Goal: Information Seeking & Learning: Check status

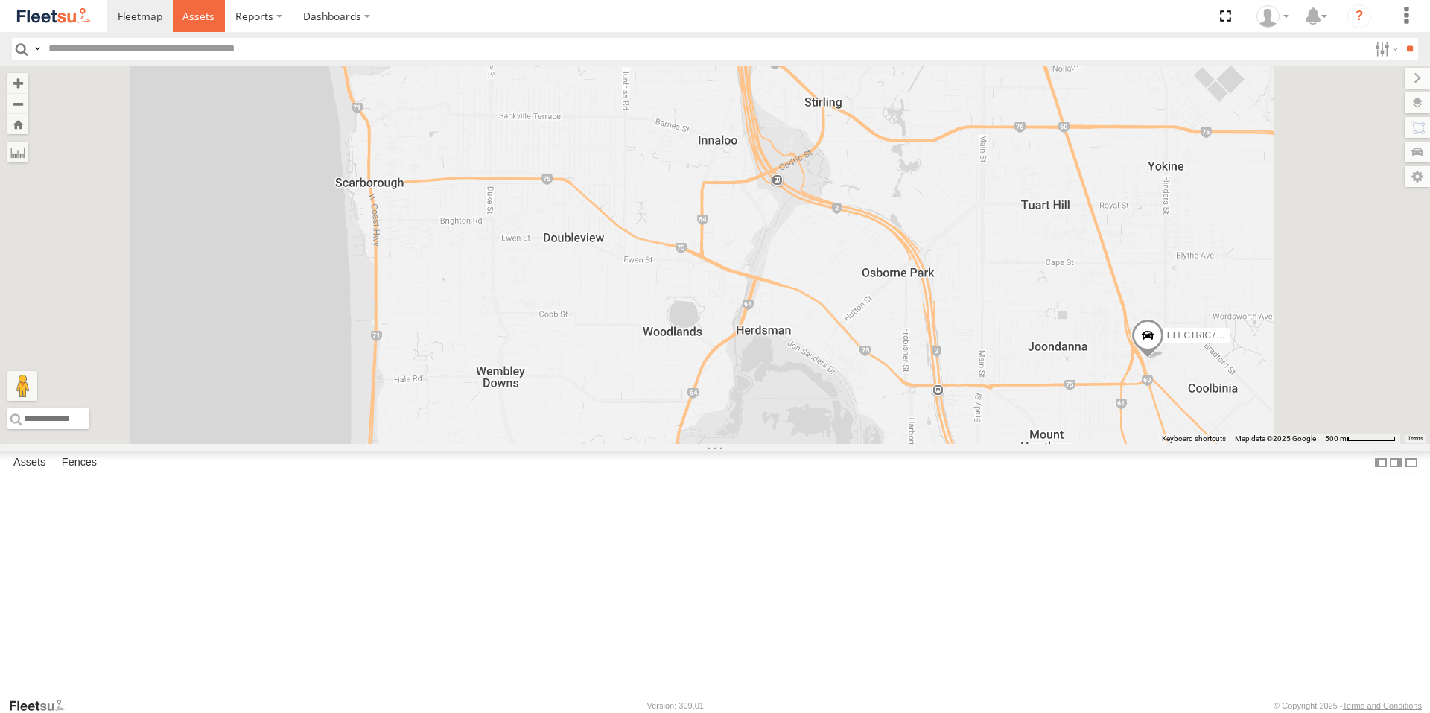
drag, startPoint x: 0, startPoint y: 0, endPoint x: 194, endPoint y: 16, distance: 195.0
click at [194, 16] on span at bounding box center [198, 16] width 32 height 14
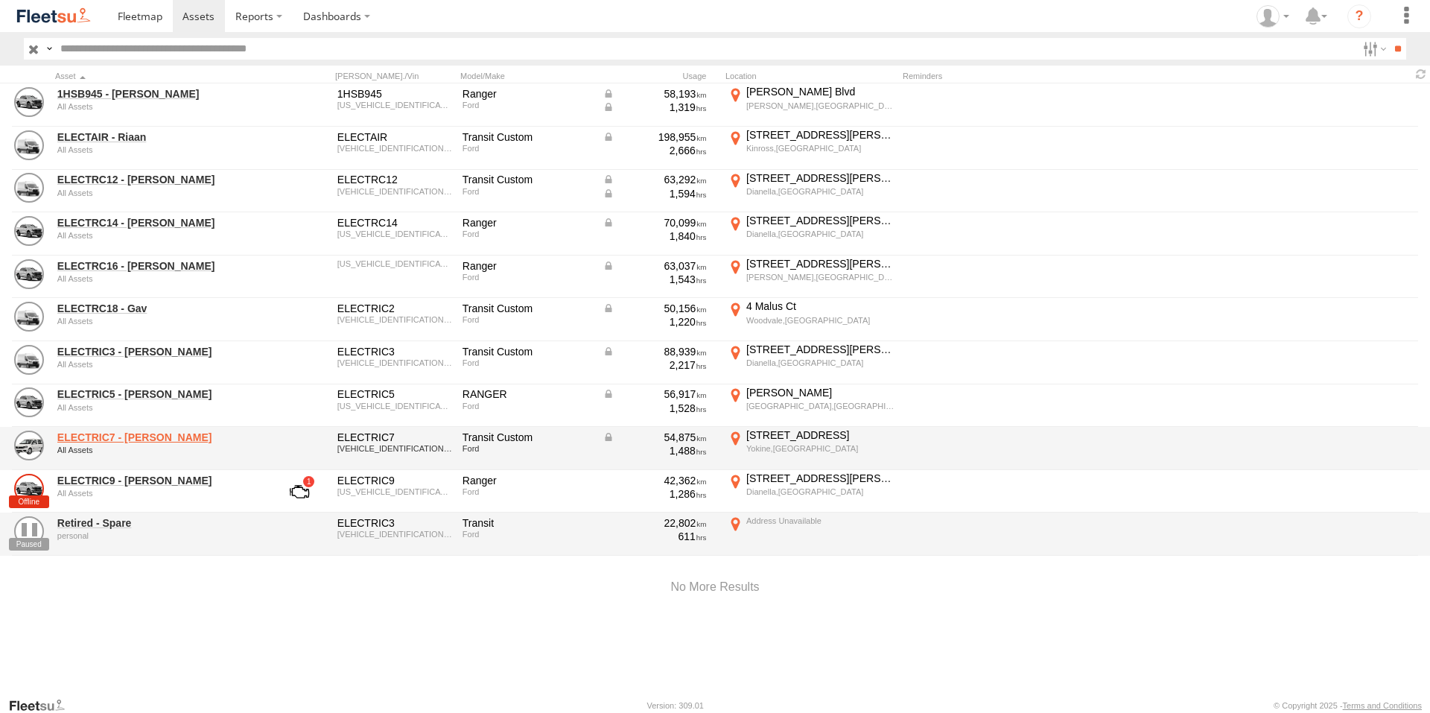
click at [95, 435] on link "ELECTRIC7 - [PERSON_NAME]" at bounding box center [159, 436] width 204 height 13
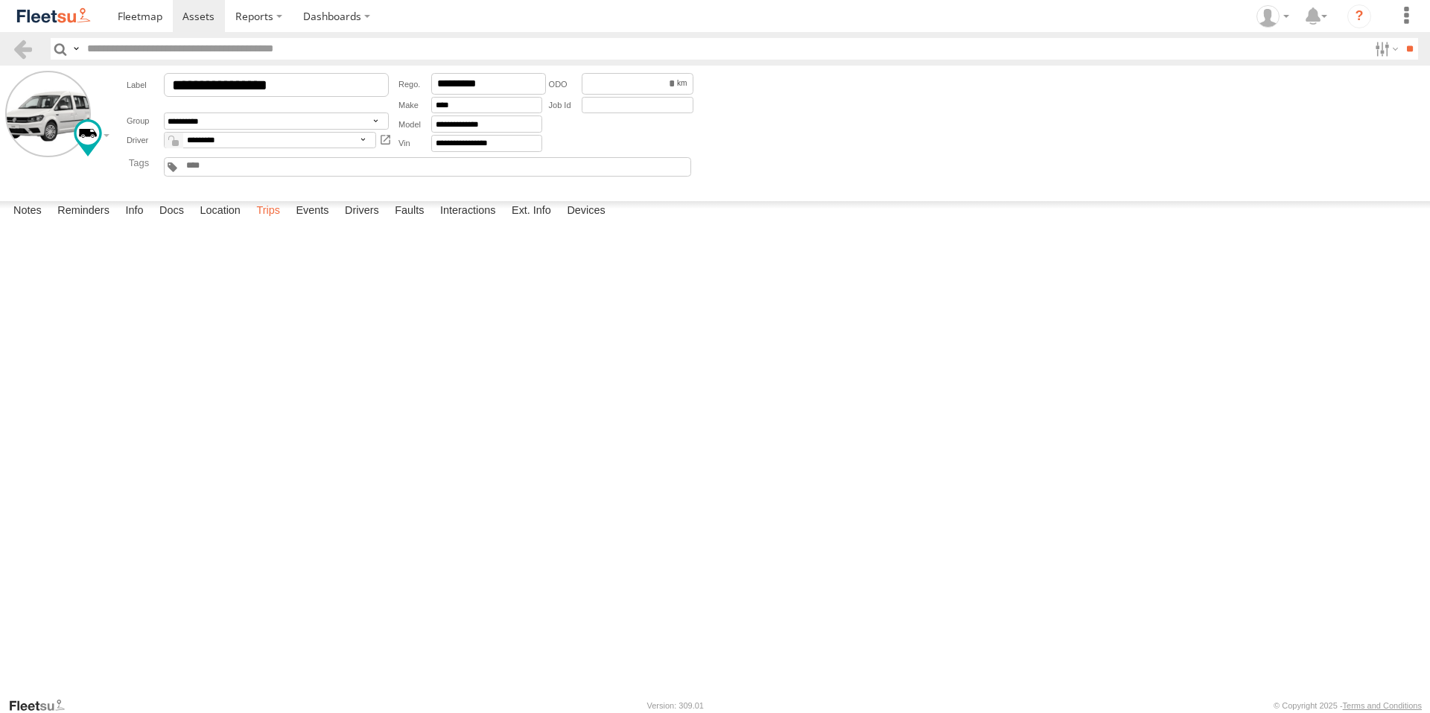
click at [265, 222] on label "Trips" at bounding box center [268, 211] width 39 height 21
click at [191, 17] on span at bounding box center [198, 16] width 32 height 14
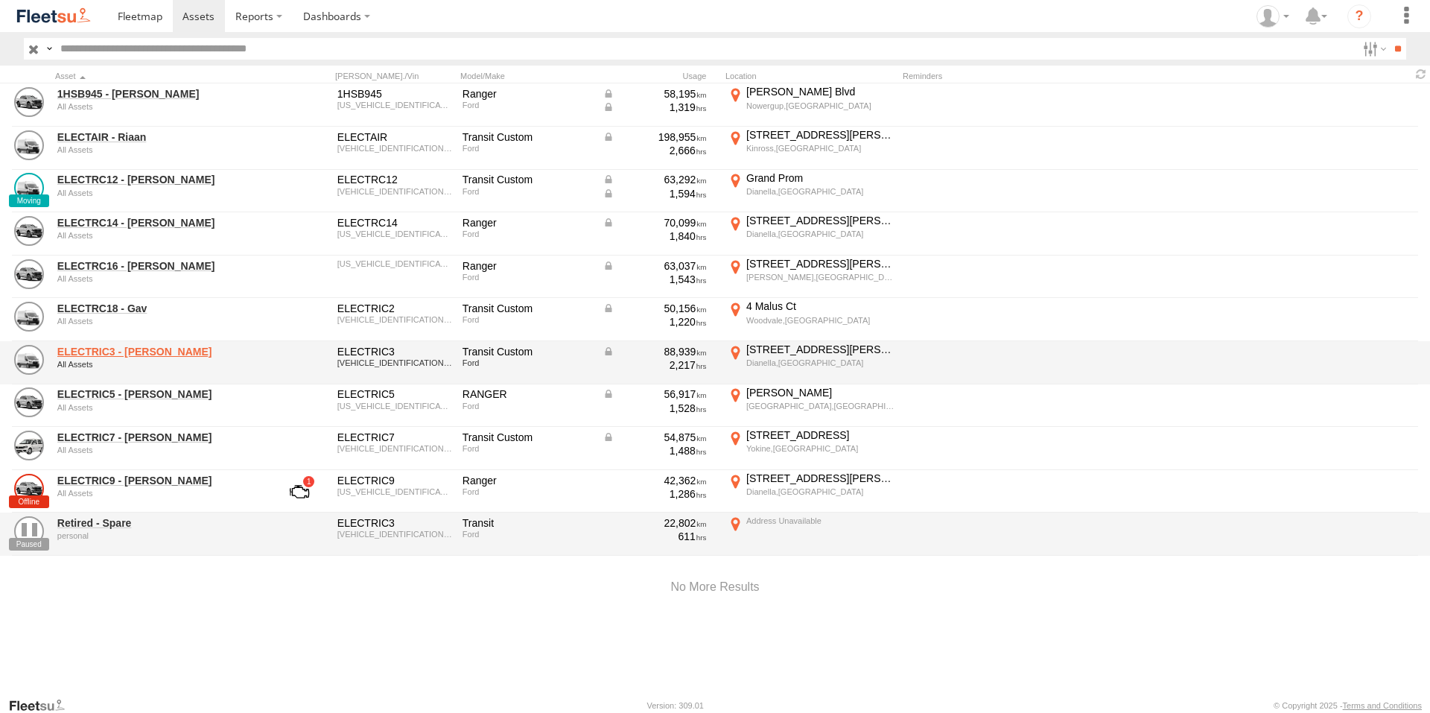
click at [131, 360] on div "All Assets" at bounding box center [159, 364] width 204 height 9
click at [131, 354] on link "ELECTRIC3 - [PERSON_NAME]" at bounding box center [159, 351] width 204 height 13
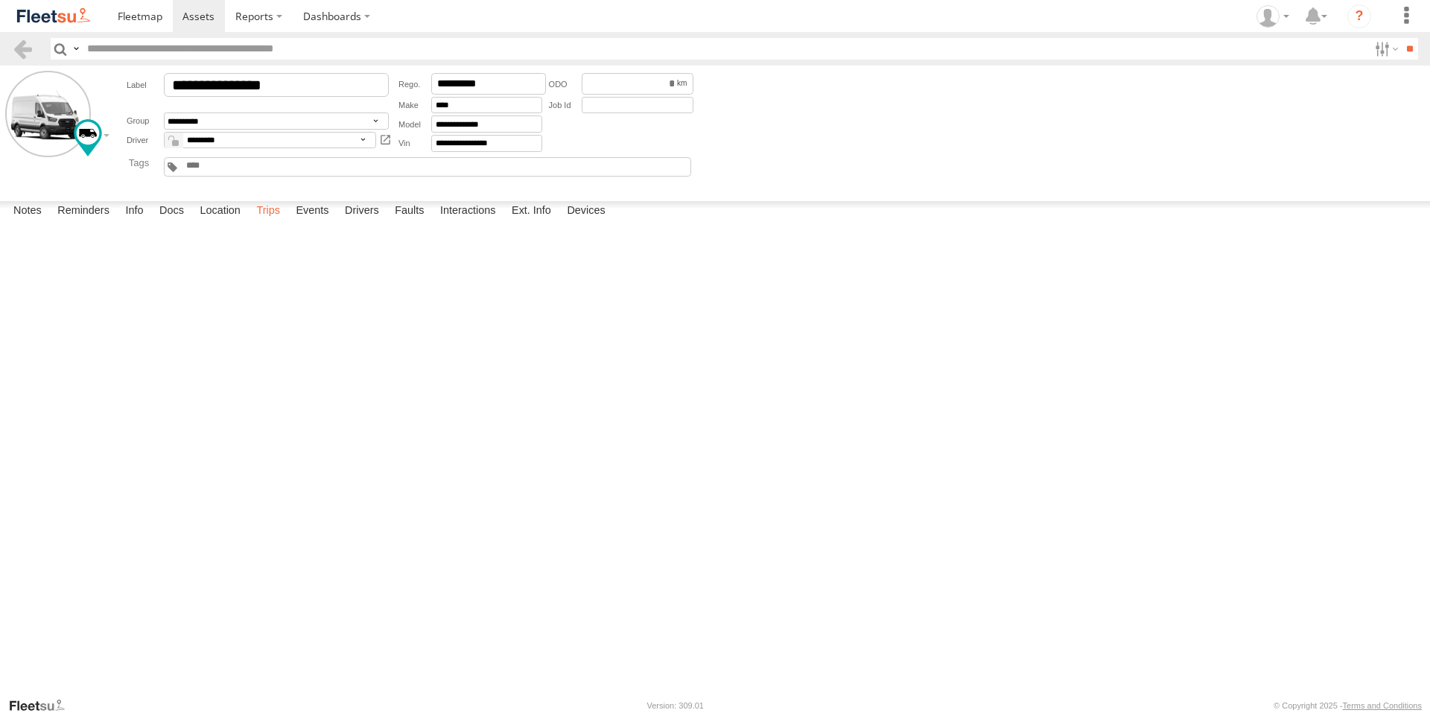
click at [271, 222] on label "Trips" at bounding box center [268, 211] width 39 height 21
click at [203, 13] on span at bounding box center [198, 16] width 32 height 14
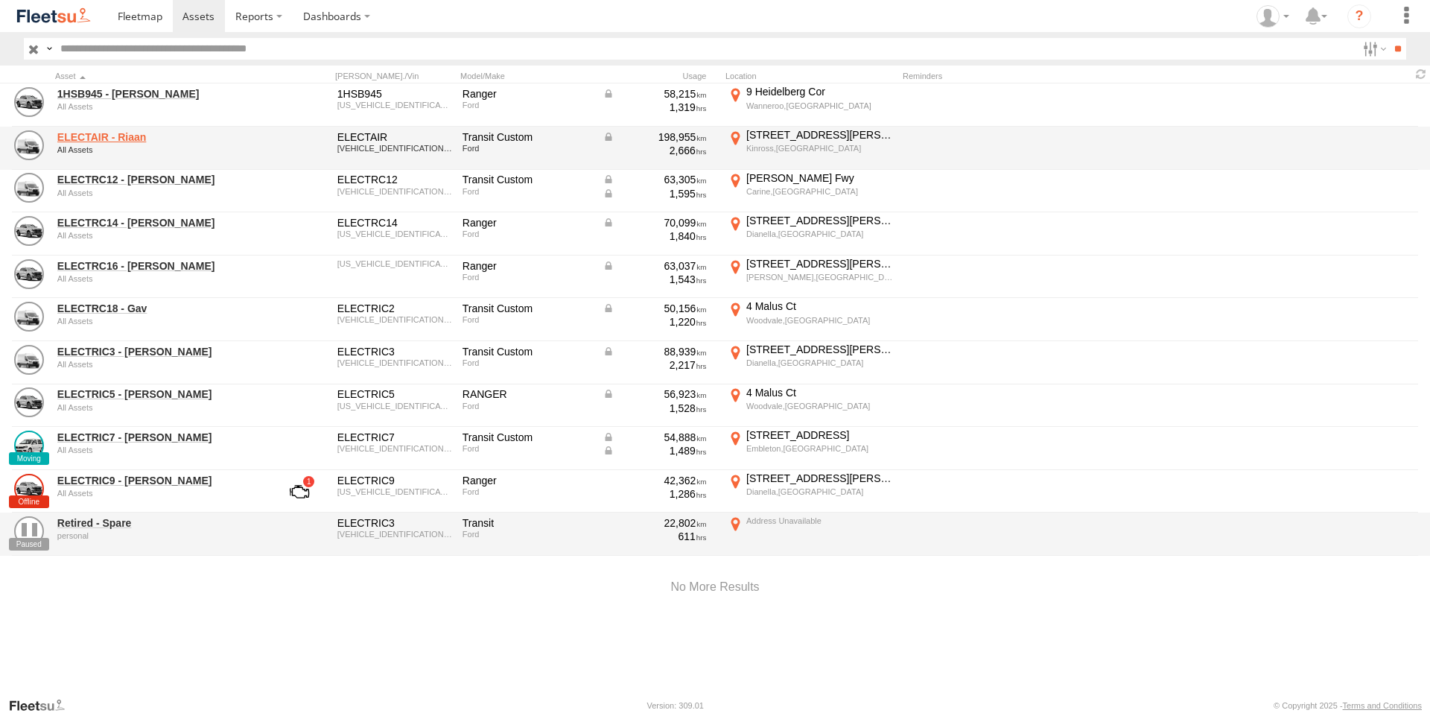
click at [98, 132] on link "ELECTAIR - Riaan" at bounding box center [159, 136] width 204 height 13
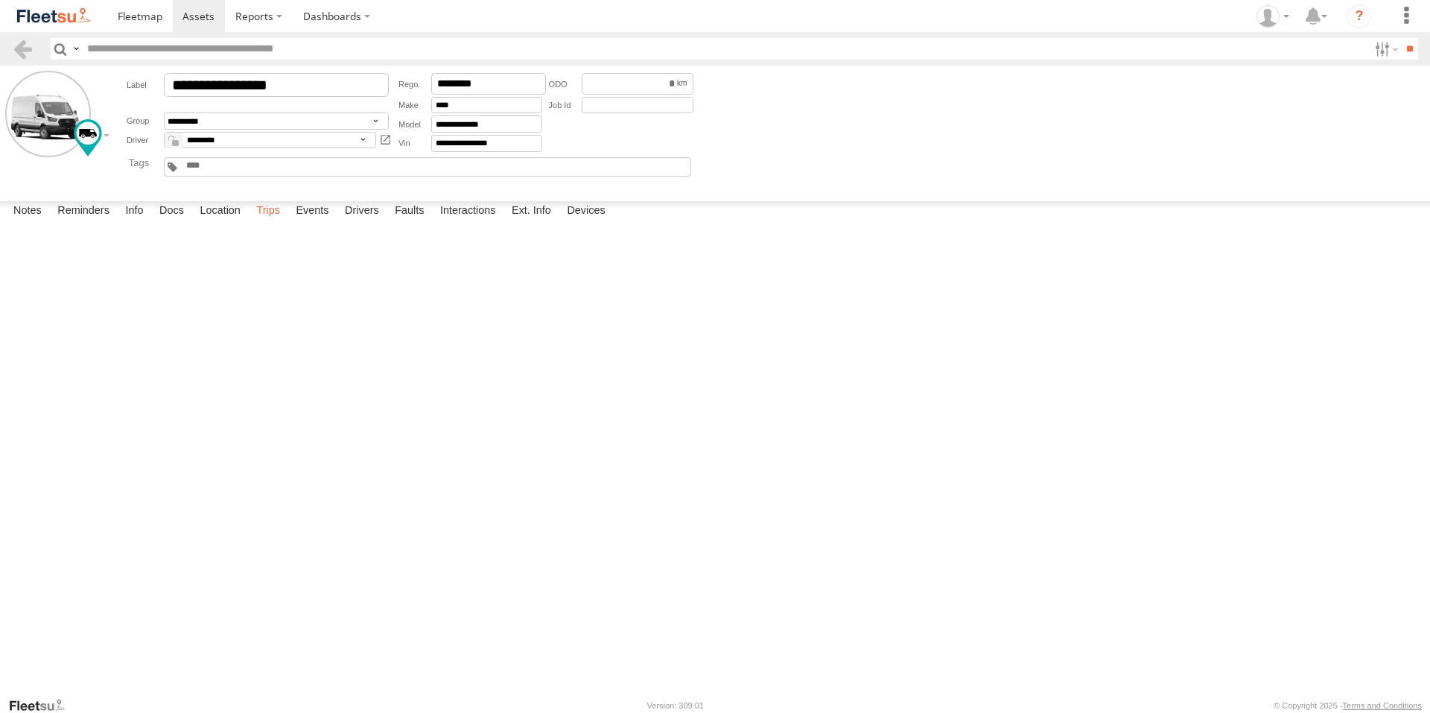
click at [266, 222] on label "Trips" at bounding box center [268, 211] width 39 height 21
click at [219, 222] on label "Location" at bounding box center [220, 211] width 56 height 21
click at [314, 222] on label "Events" at bounding box center [312, 211] width 48 height 21
click at [194, 24] on link at bounding box center [199, 16] width 53 height 32
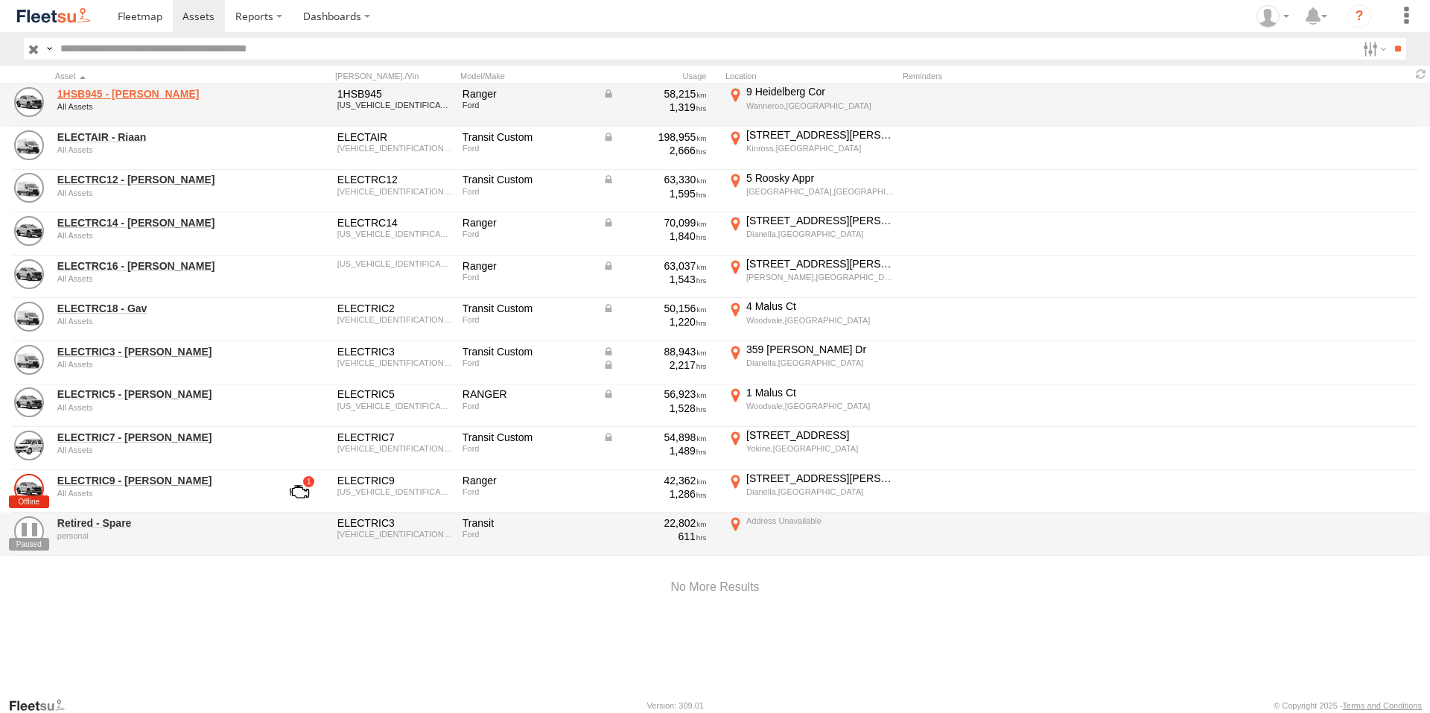
click at [118, 90] on link "1HSB945 - Ben" at bounding box center [159, 93] width 204 height 13
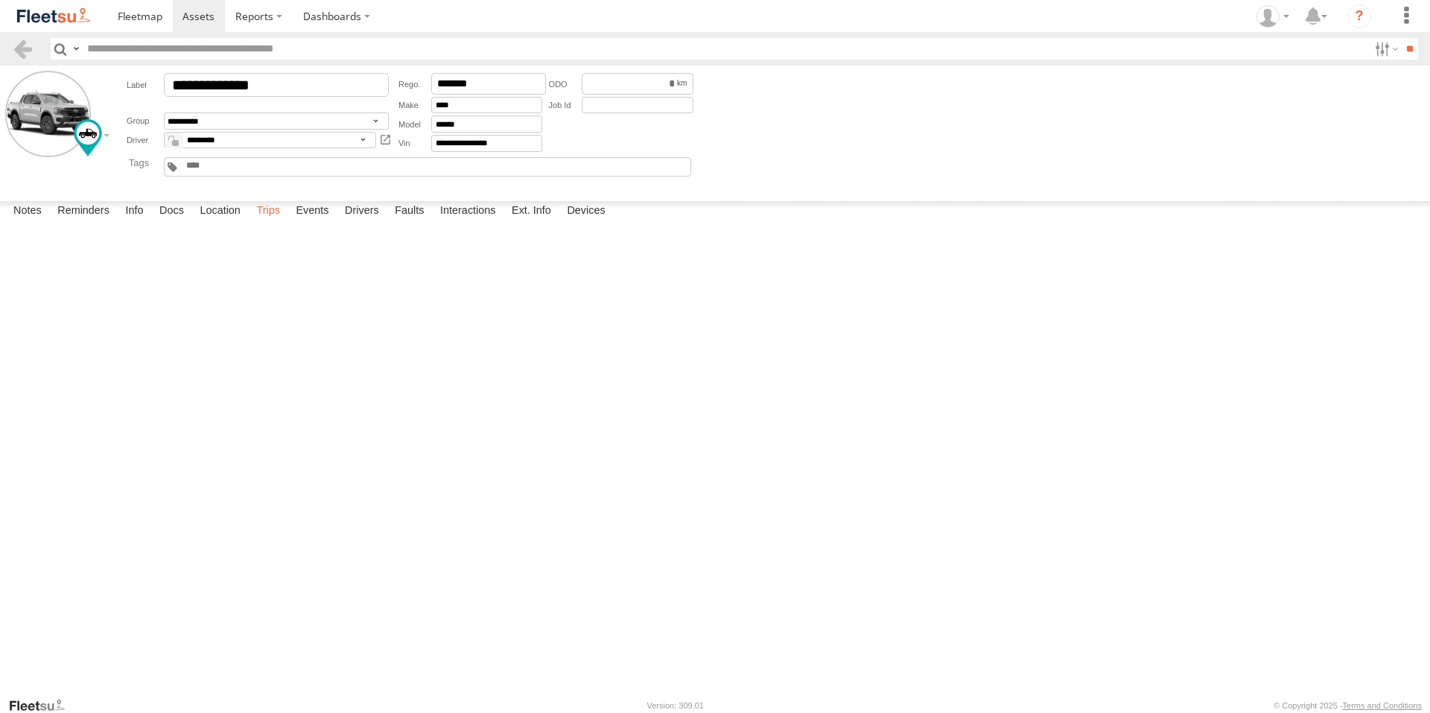
drag, startPoint x: 269, startPoint y: 681, endPoint x: 269, endPoint y: 669, distance: 11.9
click at [269, 222] on label "Trips" at bounding box center [268, 211] width 39 height 21
click at [191, 13] on span at bounding box center [198, 16] width 32 height 14
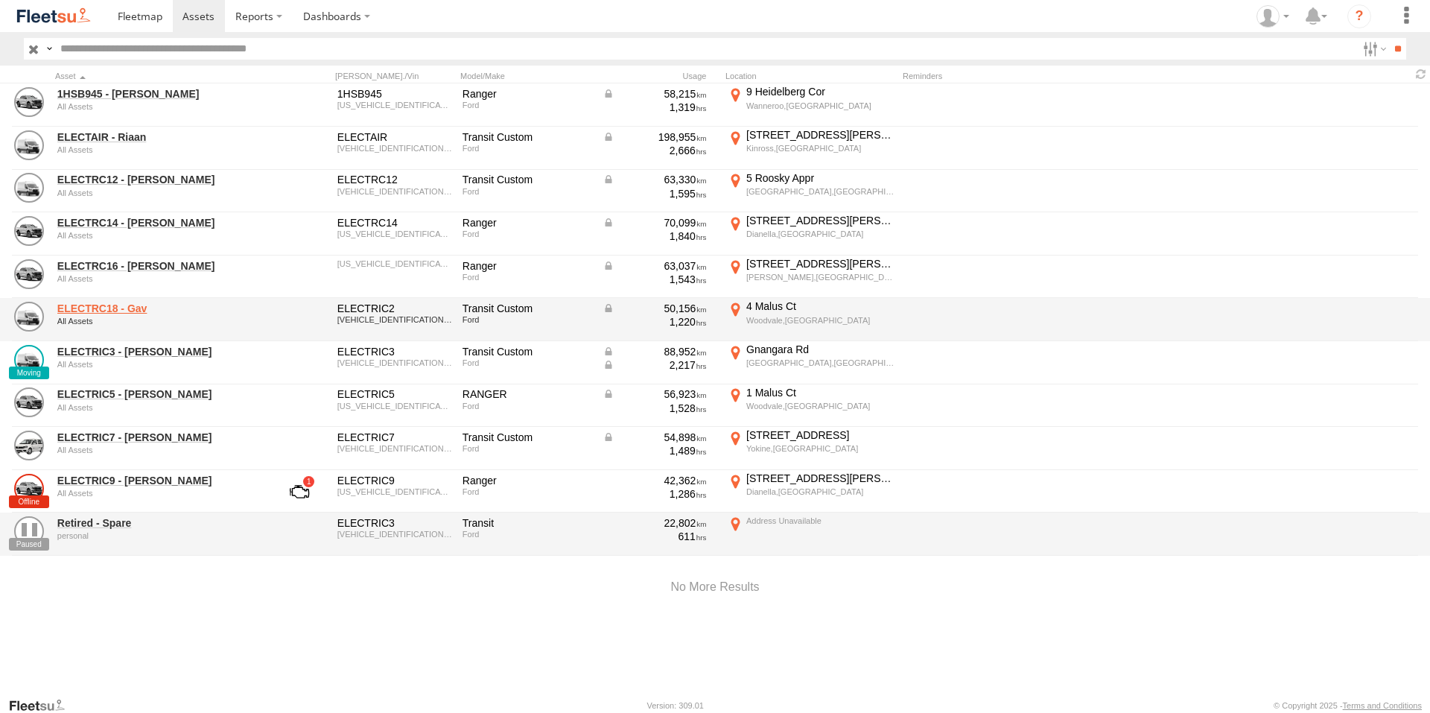
click at [141, 307] on link "ELECTRC18 - Gav" at bounding box center [159, 308] width 204 height 13
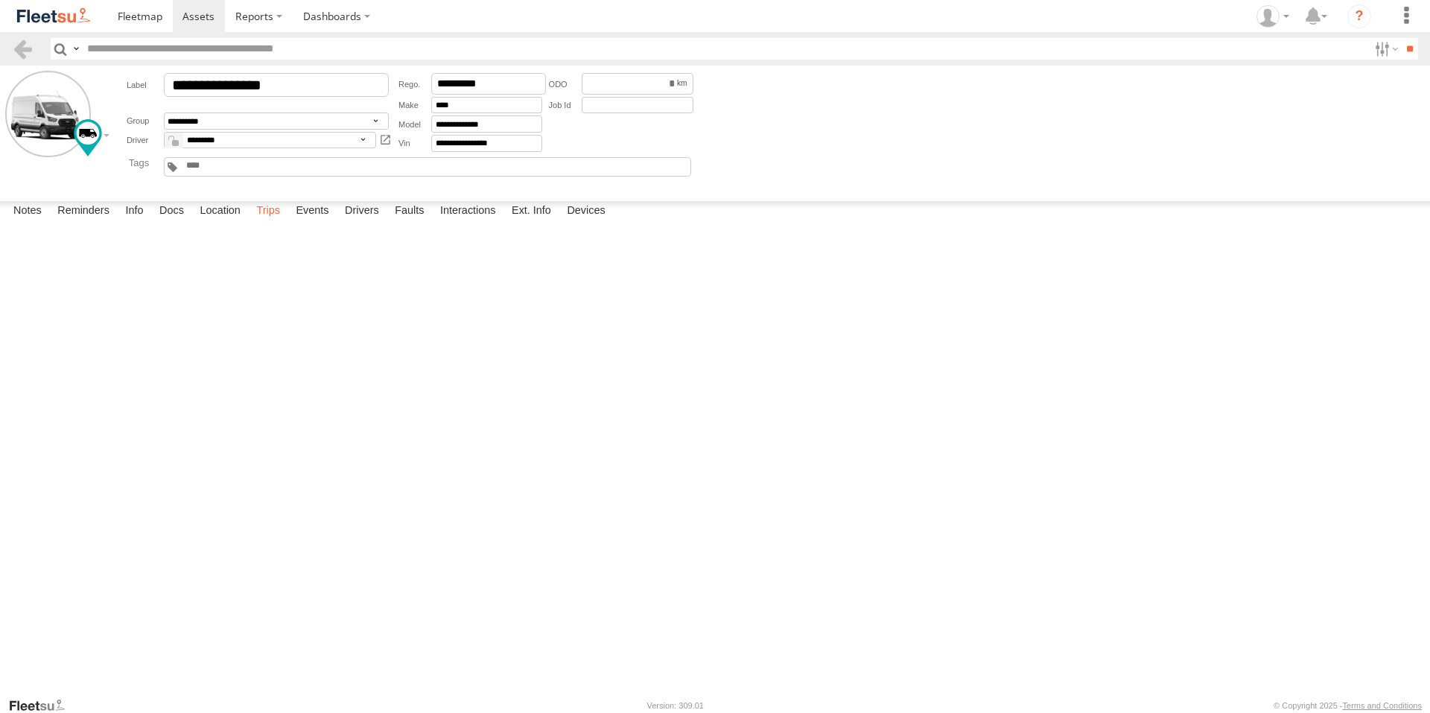
click at [270, 222] on label "Trips" at bounding box center [268, 211] width 39 height 21
click at [197, 13] on span at bounding box center [198, 16] width 32 height 14
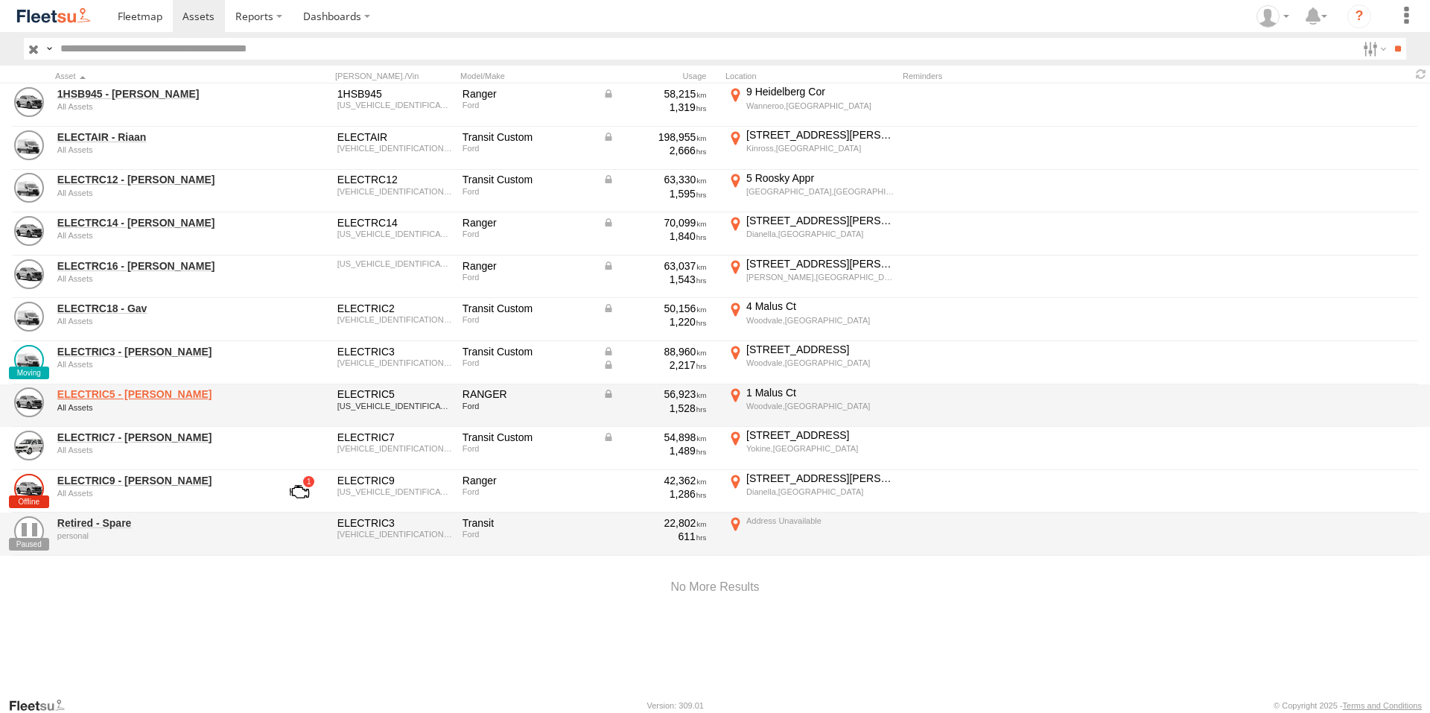
click at [138, 390] on link "ELECTRIC5 - [PERSON_NAME]" at bounding box center [159, 393] width 204 height 13
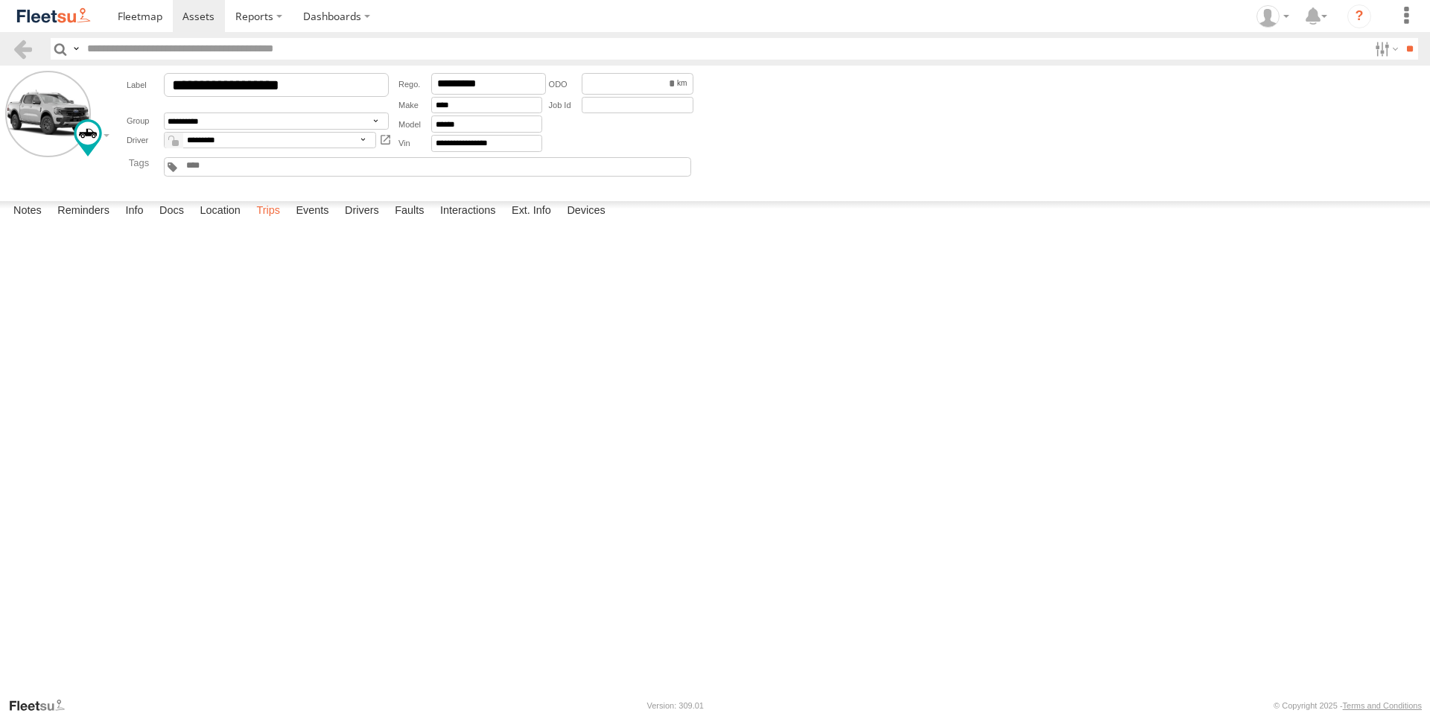
click at [273, 222] on label "Trips" at bounding box center [268, 211] width 39 height 21
click at [0, 0] on div "Finlay Pl" at bounding box center [0, 0] width 0 height 0
click at [0, 0] on img at bounding box center [0, 0] width 0 height 0
click at [0, 0] on label "×" at bounding box center [0, 0] width 0 height 0
click at [200, 13] on span at bounding box center [198, 16] width 32 height 14
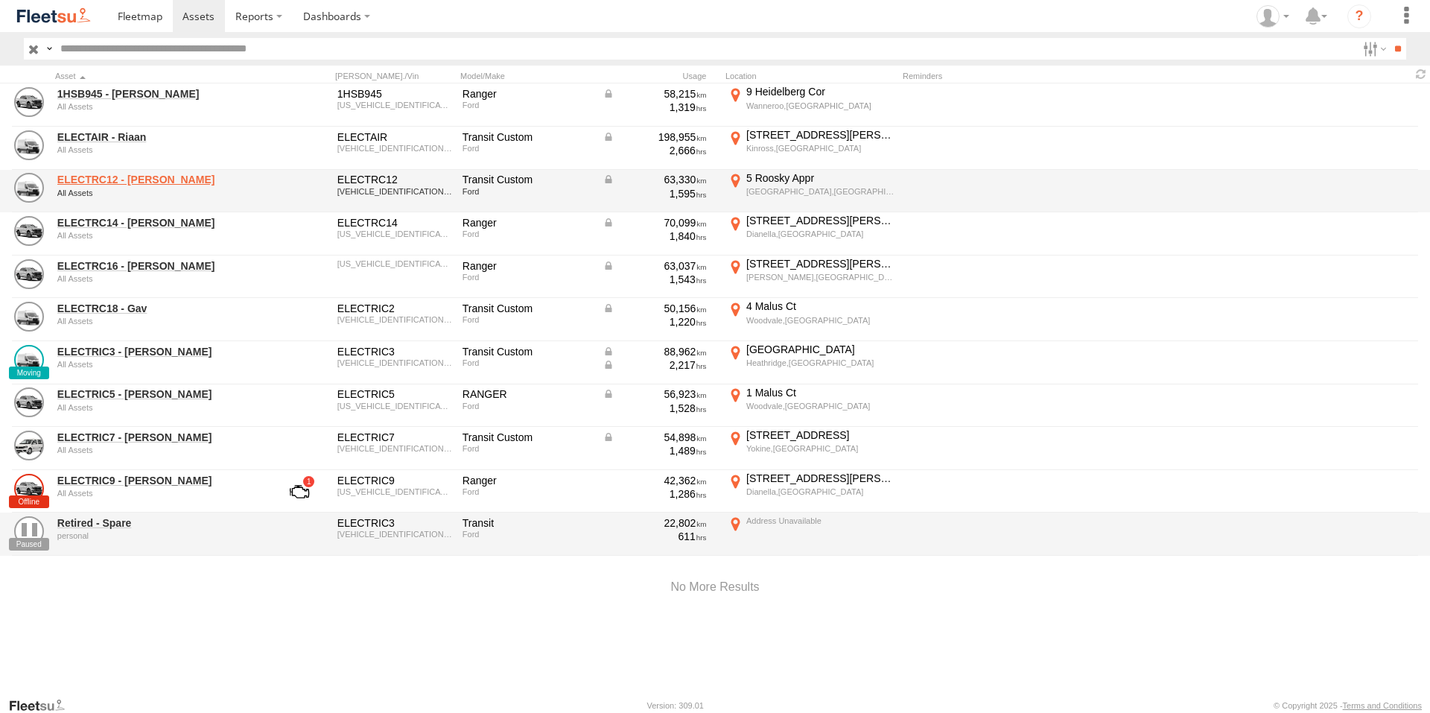
click at [127, 176] on link "ELECTRC12 - [PERSON_NAME]" at bounding box center [159, 179] width 204 height 13
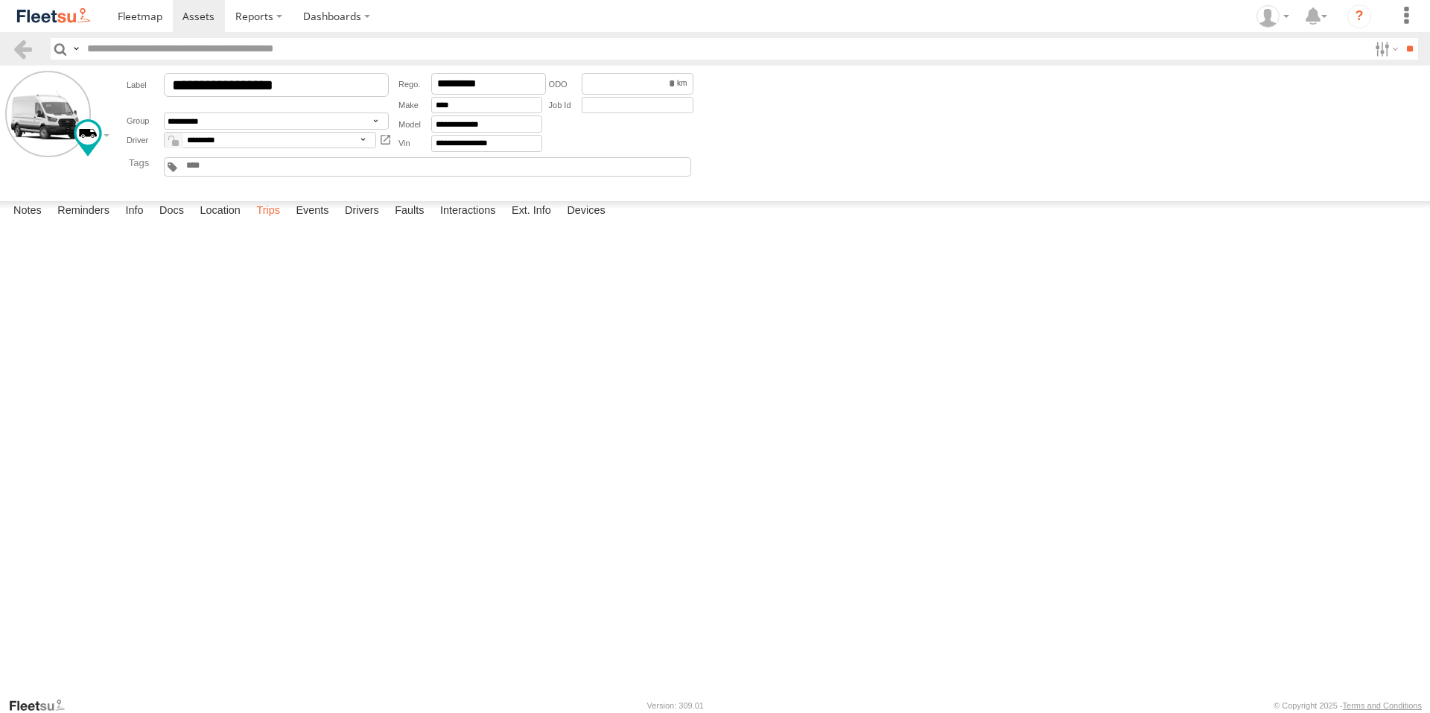
click at [265, 222] on label "Trips" at bounding box center [268, 211] width 39 height 21
click at [325, 222] on label "Events" at bounding box center [312, 211] width 48 height 21
click at [0, 0] on div "Baldivis" at bounding box center [0, 0] width 0 height 0
click at [0, 0] on label "×" at bounding box center [0, 0] width 0 height 0
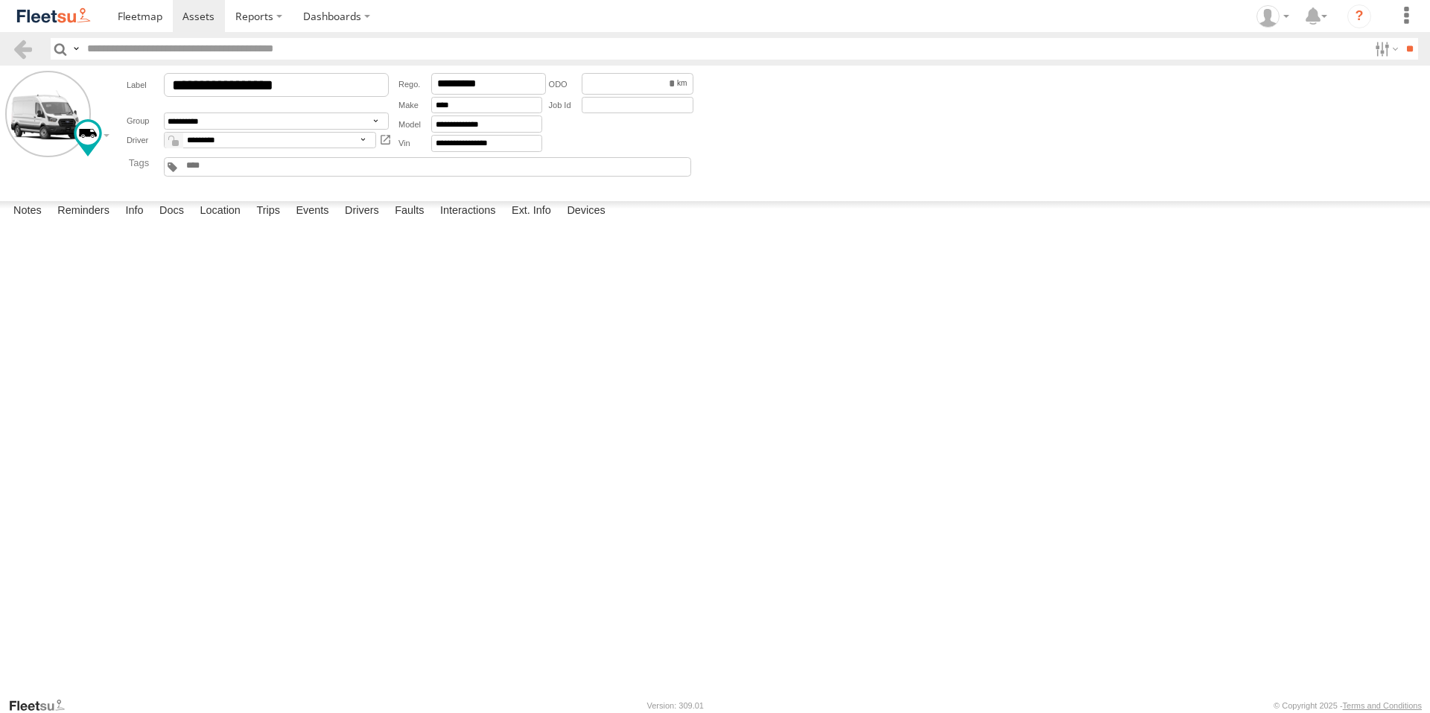
scroll to position [12215, 0]
click at [0, 0] on div "Greenfields,WA" at bounding box center [0, 0] width 0 height 0
click at [0, 0] on img "Click to see this area on Google Maps" at bounding box center [0, 0] width 0 height 0
click at [0, 0] on label "×" at bounding box center [0, 0] width 0 height 0
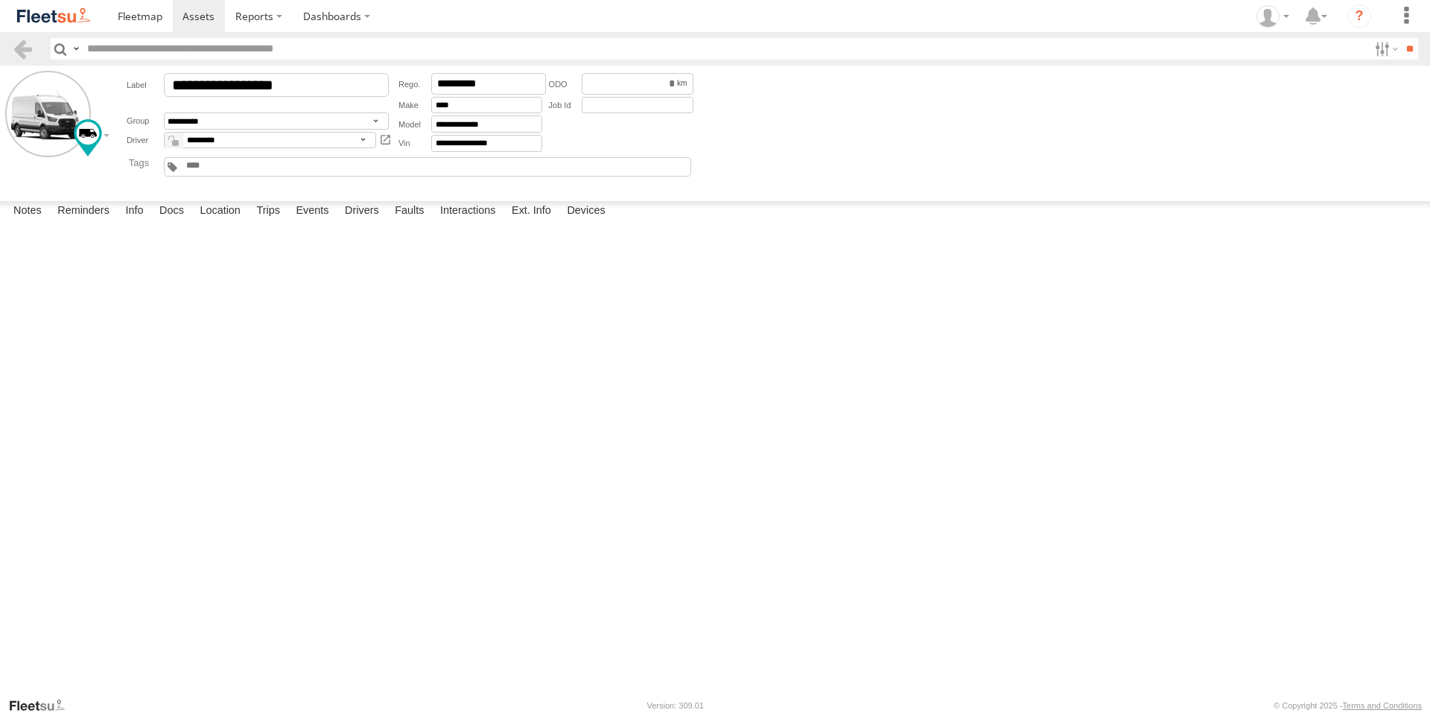
click at [0, 0] on div "Mandjoogoordap Dr" at bounding box center [0, 0] width 0 height 0
click at [0, 0] on img "Click to see this area on Google Maps" at bounding box center [0, 0] width 0 height 0
click at [0, 0] on div "Location Details ×" at bounding box center [0, 0] width 0 height 0
click at [0, 0] on label "×" at bounding box center [0, 0] width 0 height 0
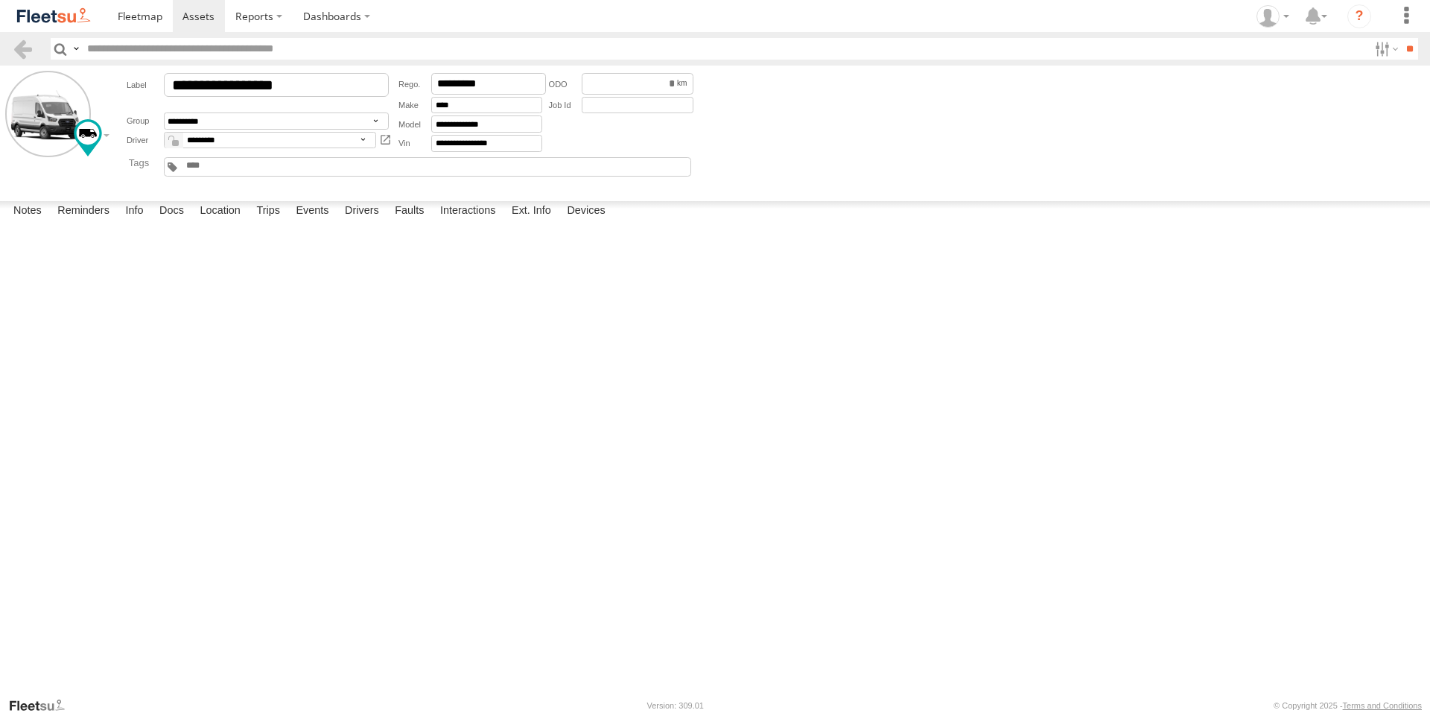
drag, startPoint x: 395, startPoint y: 411, endPoint x: 265, endPoint y: 372, distance: 136.2
drag, startPoint x: 265, startPoint y: 372, endPoint x: 206, endPoint y: 360, distance: 60.6
click at [199, 12] on span at bounding box center [198, 16] width 32 height 14
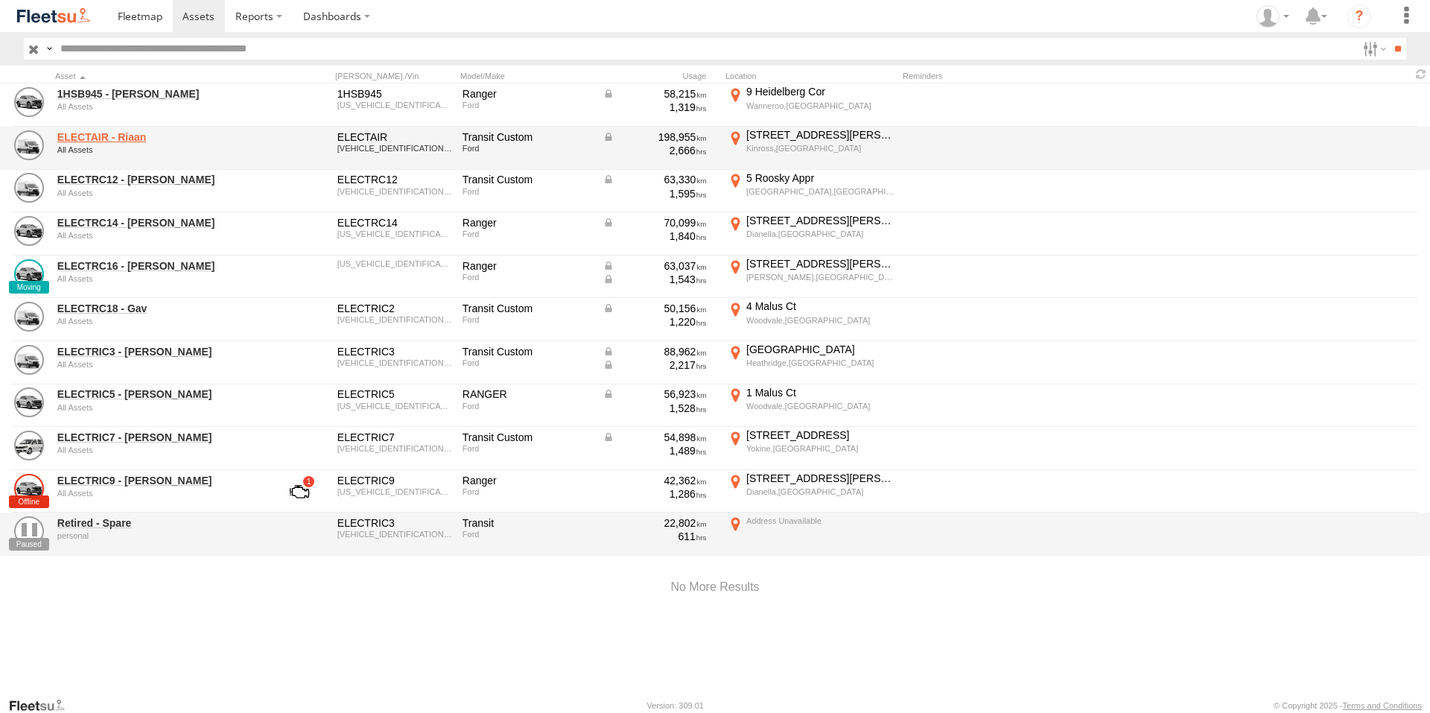
click at [117, 139] on link "ELECTAIR - Riaan" at bounding box center [159, 136] width 204 height 13
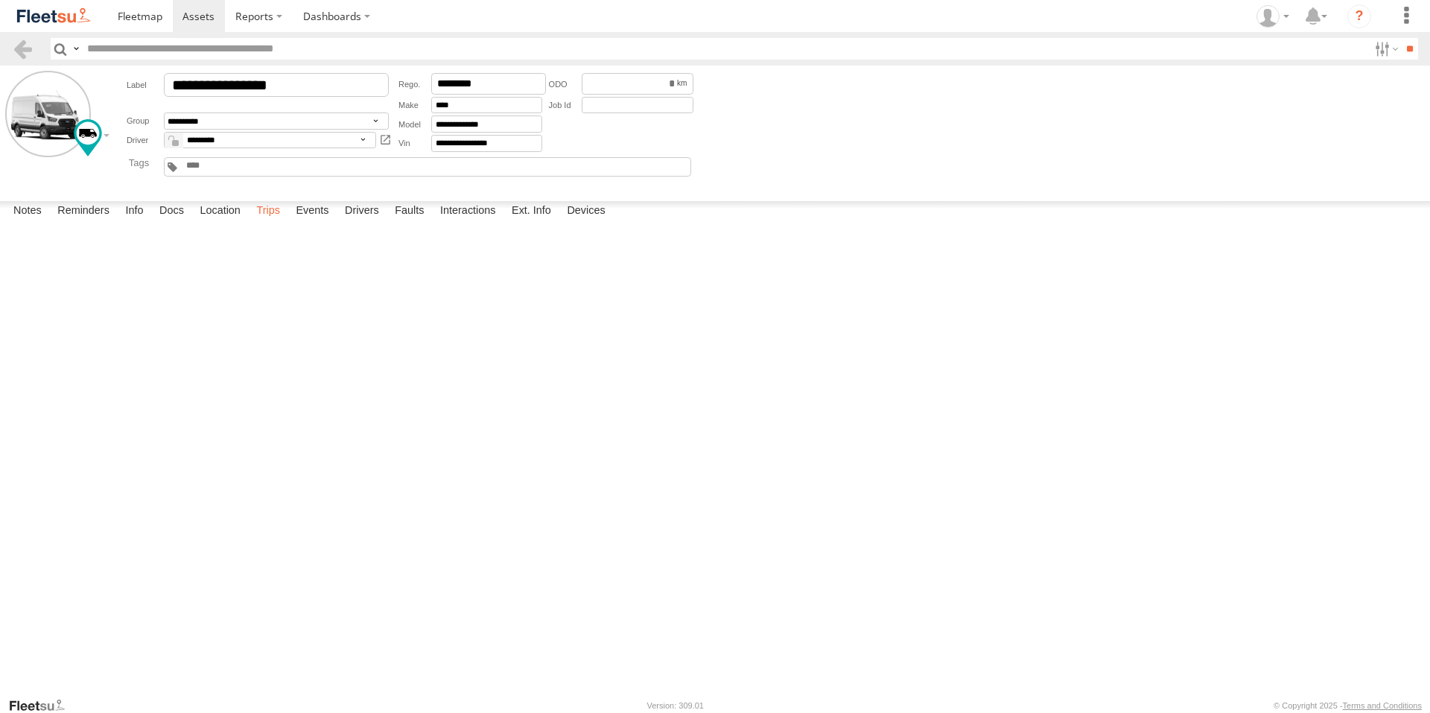
click at [267, 222] on label "Trips" at bounding box center [268, 211] width 39 height 21
click at [191, 15] on span at bounding box center [198, 16] width 32 height 14
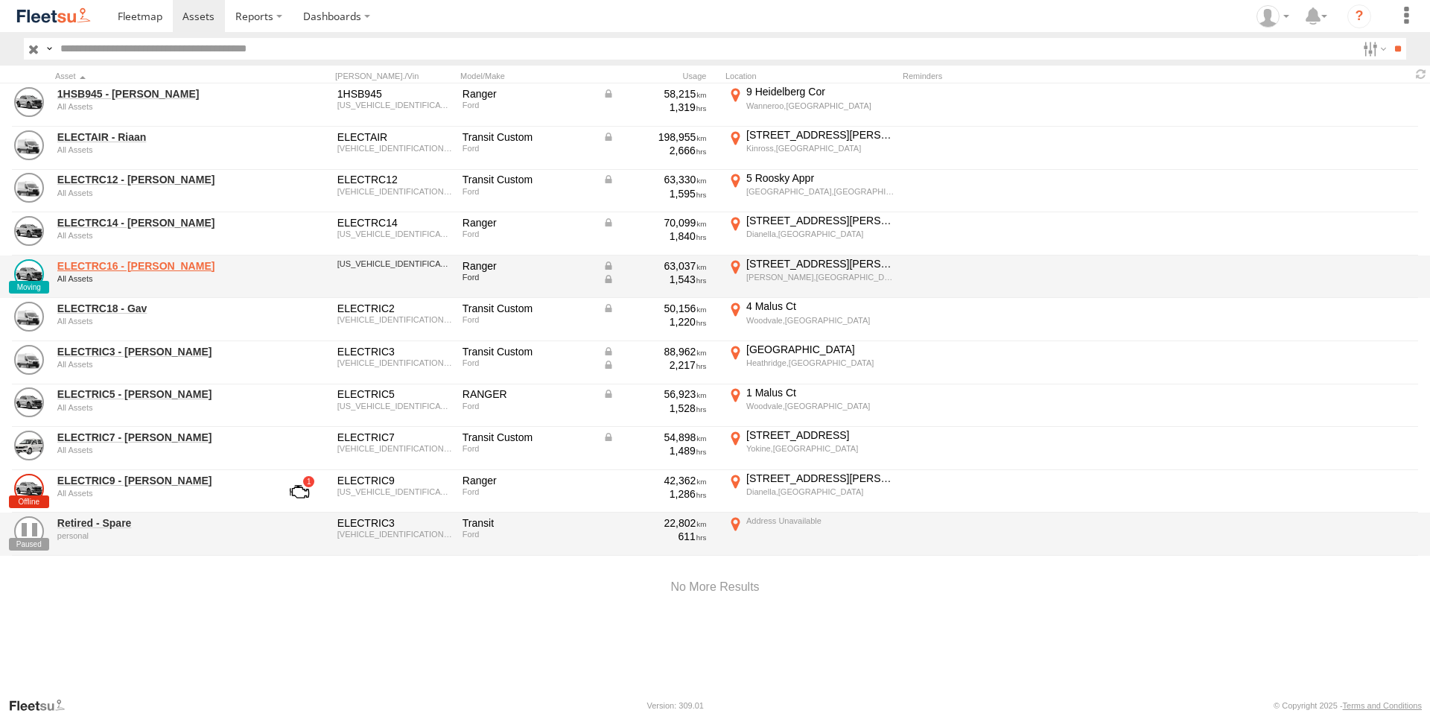
click at [134, 265] on link "ELECTRC16 - Johnny" at bounding box center [159, 265] width 204 height 13
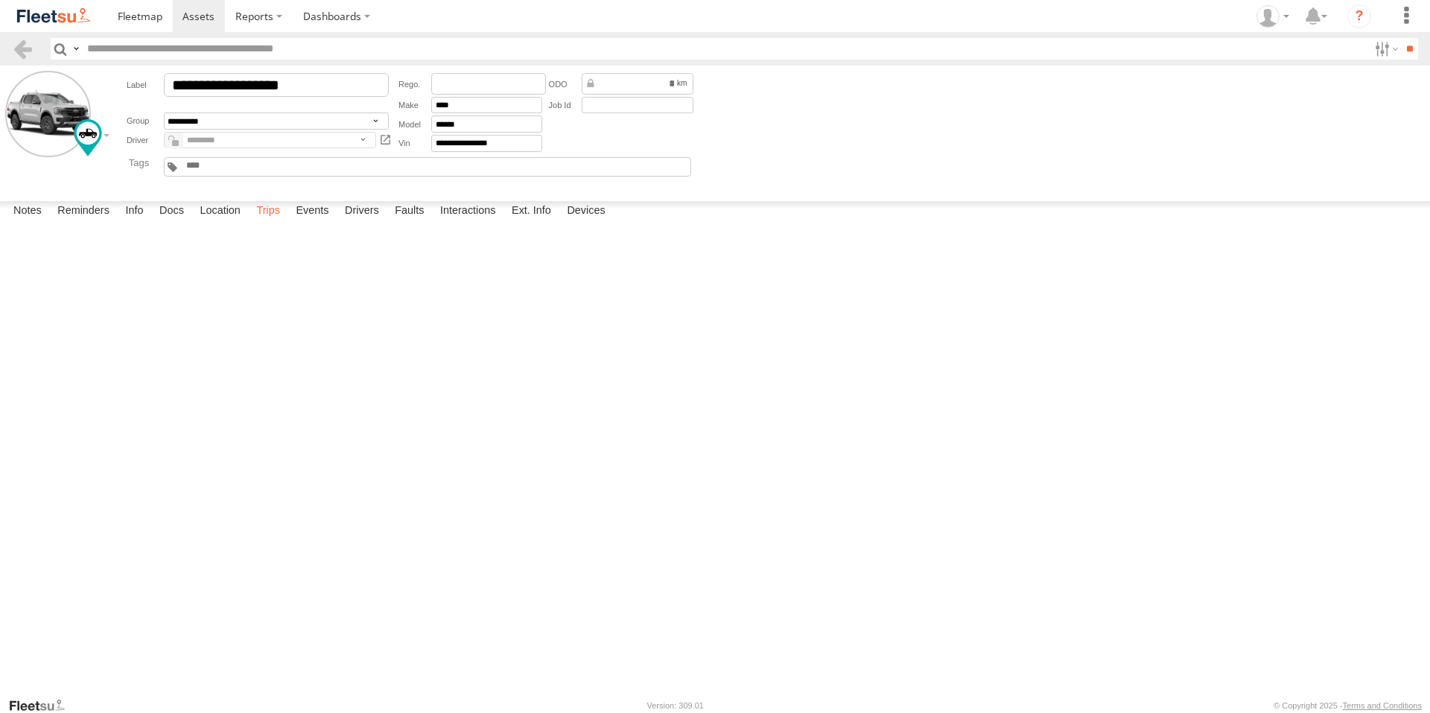
click at [278, 222] on label "Trips" at bounding box center [268, 211] width 39 height 21
click at [1283, 10] on div at bounding box center [1272, 16] width 43 height 22
click at [1281, 108] on span at bounding box center [1277, 106] width 25 height 16
